Goal: Complete application form

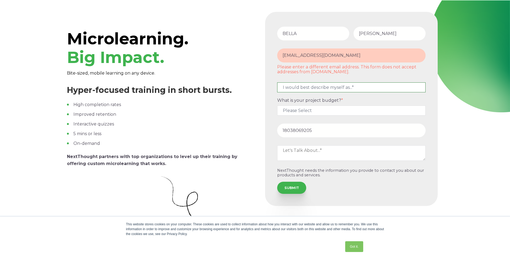
click at [325, 86] on select "I would best describe myself as...* Other I am an executive or owner of a compa…" at bounding box center [351, 87] width 148 height 10
select select "persona_3"
click at [277, 82] on select "I would best describe myself as...* Other I am an executive or owner of a compa…" at bounding box center [351, 87] width 148 height 10
click at [322, 112] on select "Please Select $5,000 - $15,000 $15,000 - $25,000 $25,000 - $50,000 $50,000+" at bounding box center [351, 110] width 148 height 10
select select "$5,000 - $15,000"
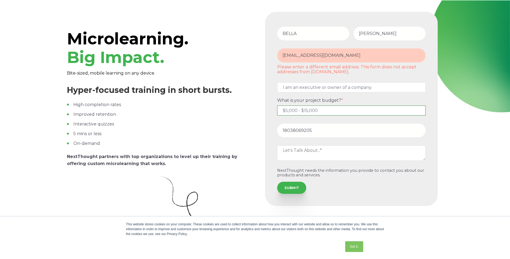
click at [277, 105] on select "Please Select $5,000 - $15,000 $15,000 - $25,000 $25,000 - $50,000 $50,000+" at bounding box center [351, 110] width 148 height 10
click at [309, 147] on textarea at bounding box center [351, 152] width 148 height 15
type textarea "nuytr lkjuynh"
click at [298, 185] on input "SUBMIT" at bounding box center [291, 187] width 29 height 12
click at [288, 186] on input "SUBMIT" at bounding box center [291, 187] width 29 height 12
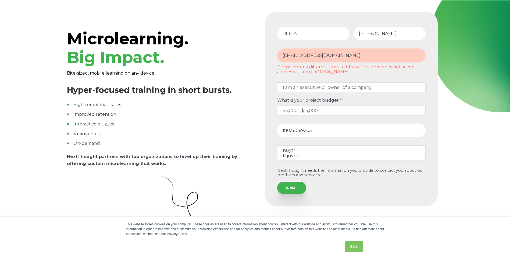
click at [103, 108] on ul "High completion rates Improved retention Interactive quizzes 5 mins or less On-…" at bounding box center [158, 123] width 183 height 45
